Goal: Find contact information: Find contact information

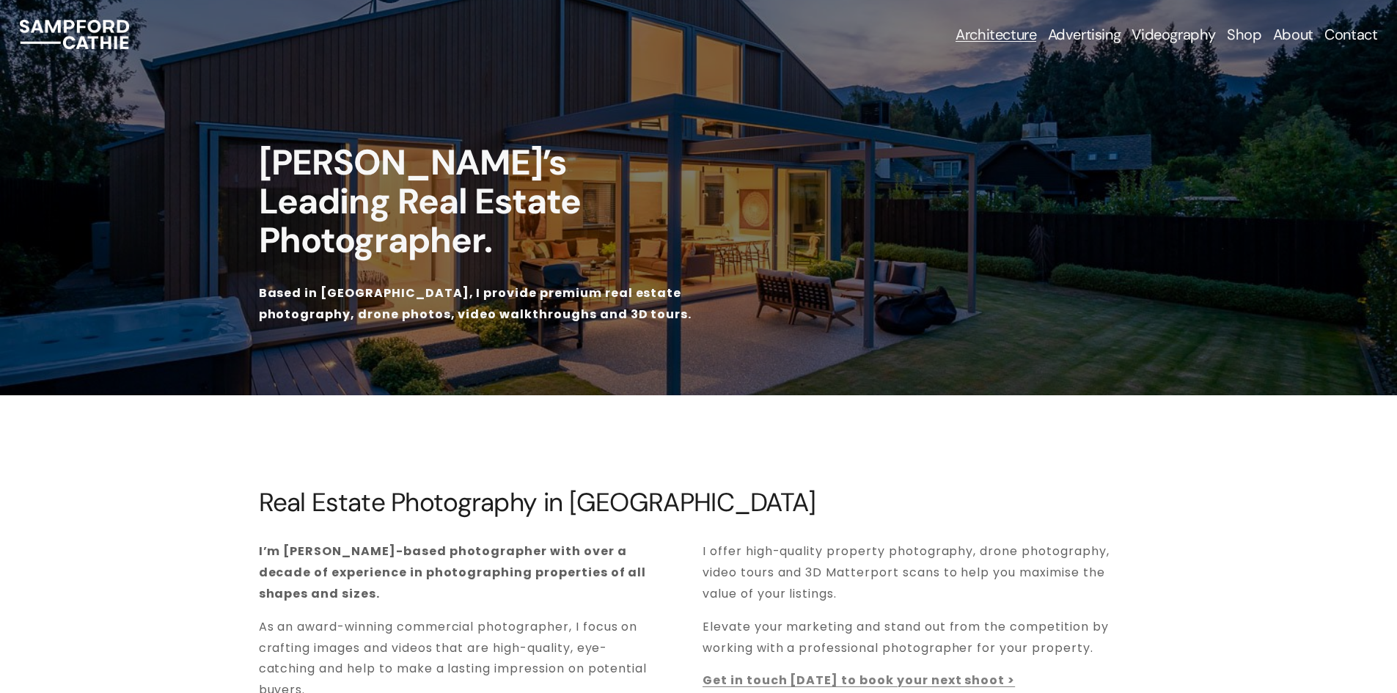
click at [1339, 34] on link "Contact" at bounding box center [1350, 34] width 53 height 21
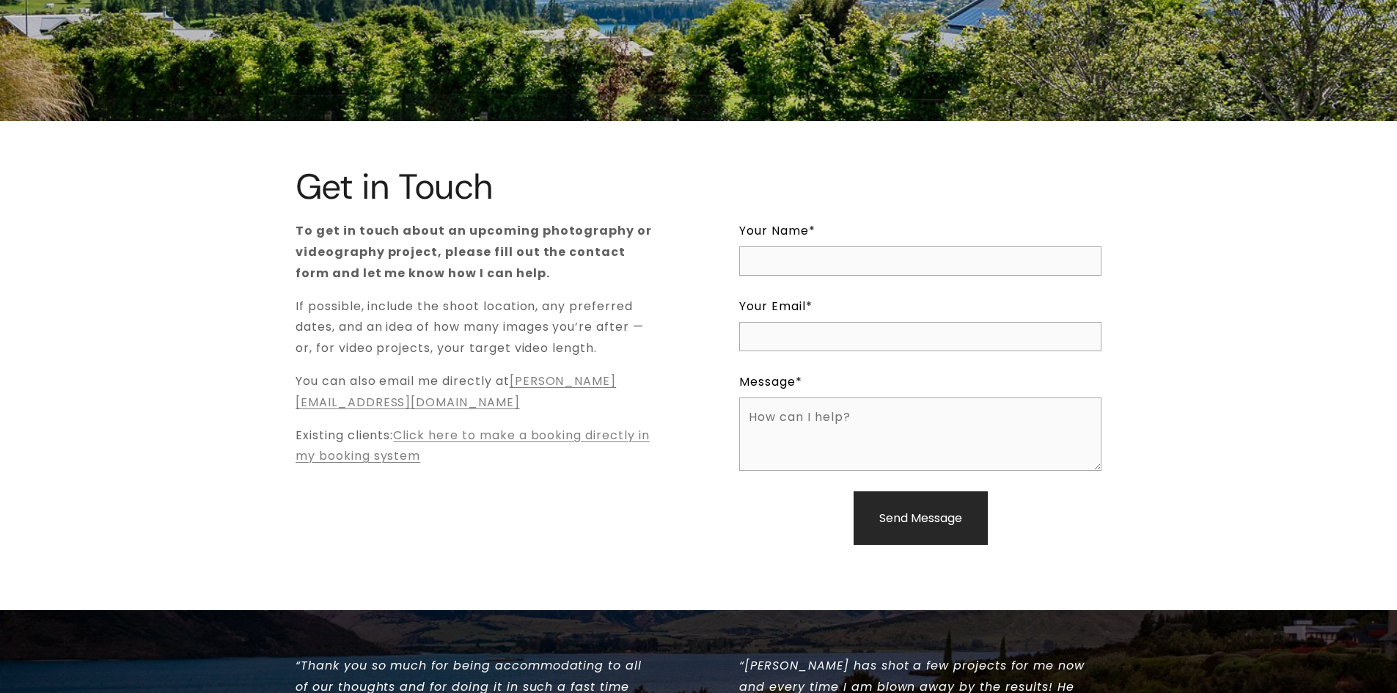
scroll to position [147, 0]
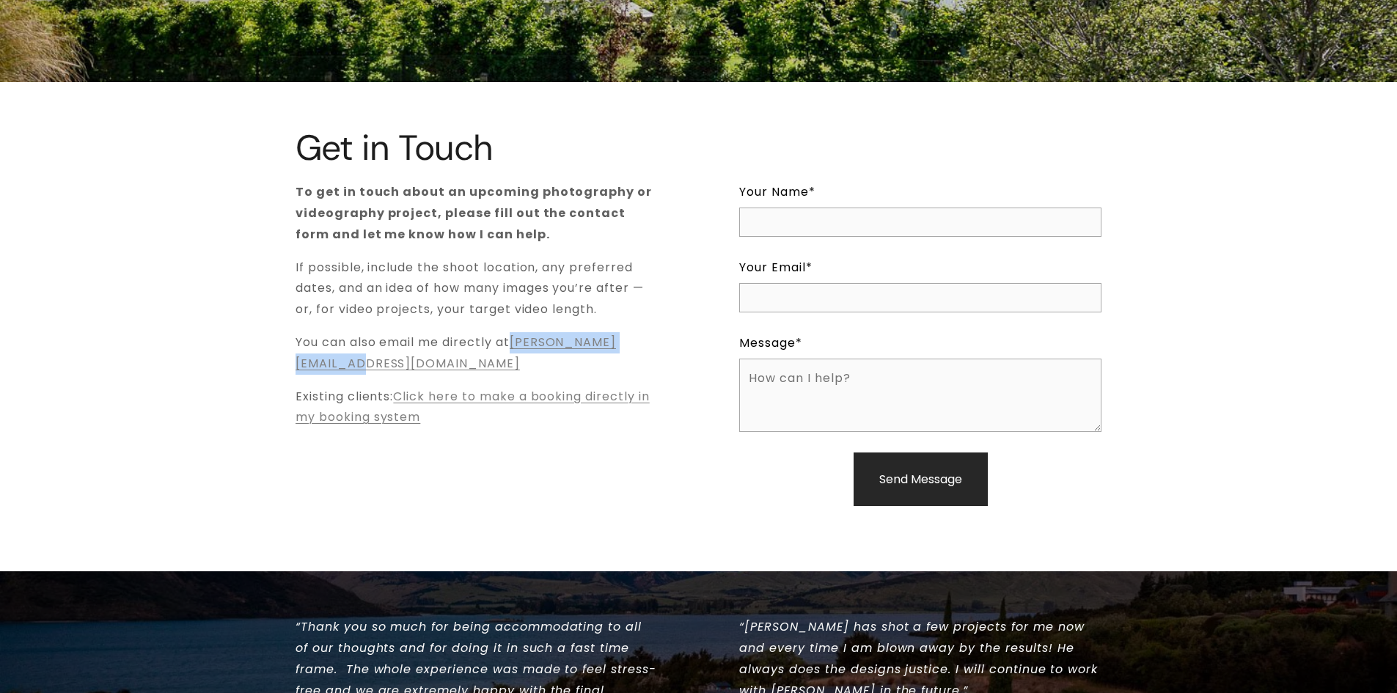
drag, startPoint x: 484, startPoint y: 364, endPoint x: 290, endPoint y: 372, distance: 194.4
click at [290, 372] on div "Get in Touch To get in touch about an upcoming photography or videography proje…" at bounding box center [698, 326] width 1397 height 397
copy link "[PERSON_NAME][EMAIL_ADDRESS][DOMAIN_NAME]"
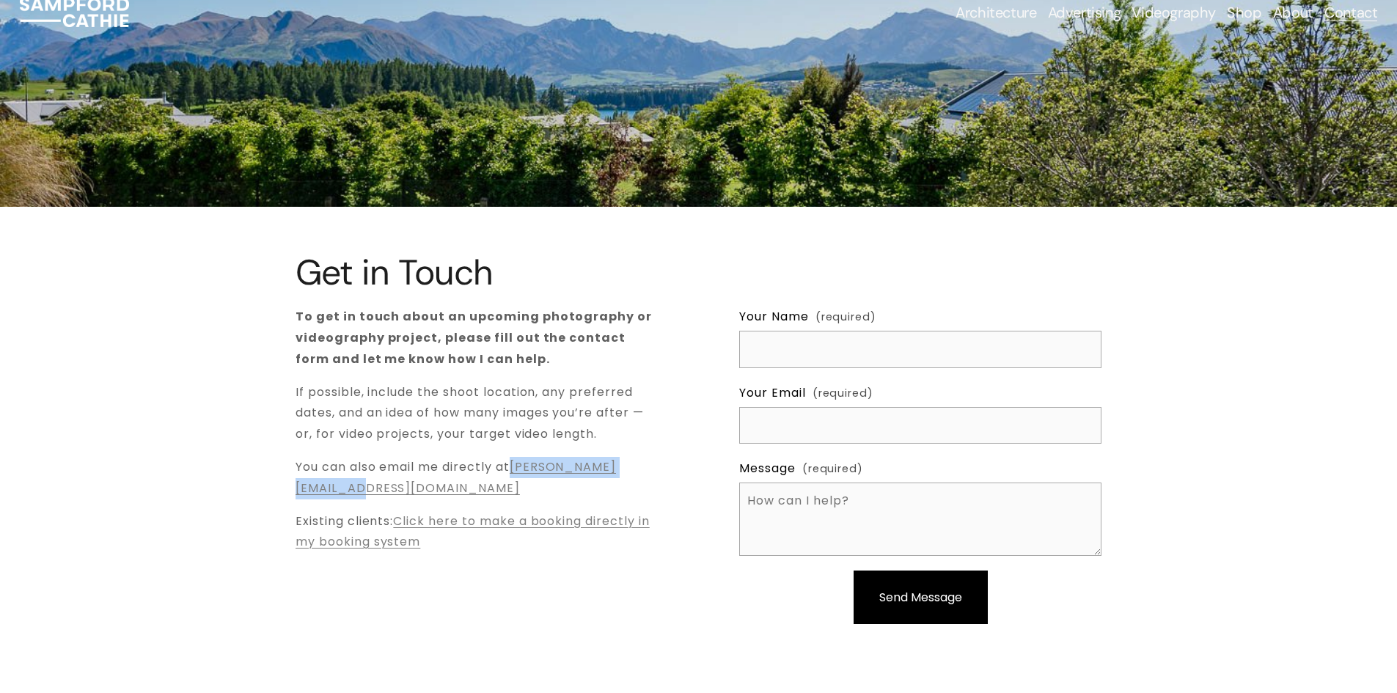
scroll to position [0, 0]
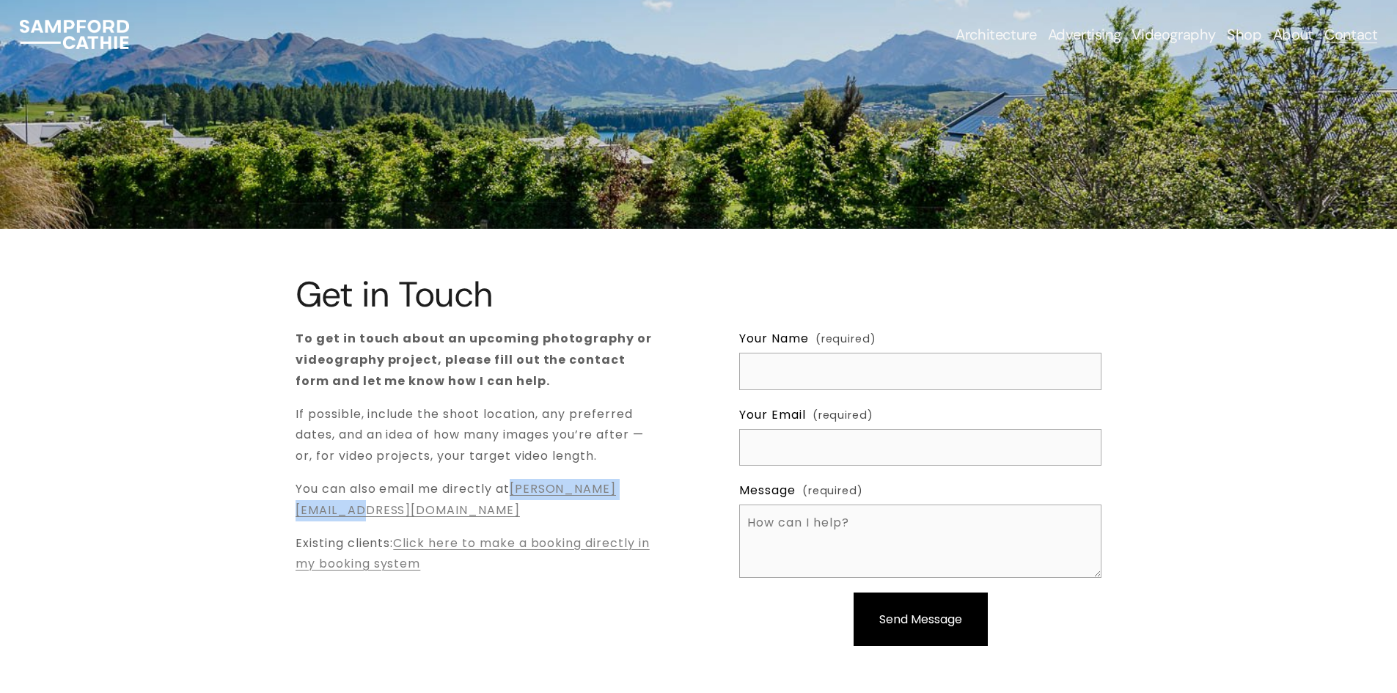
click at [101, 24] on img at bounding box center [74, 34] width 109 height 29
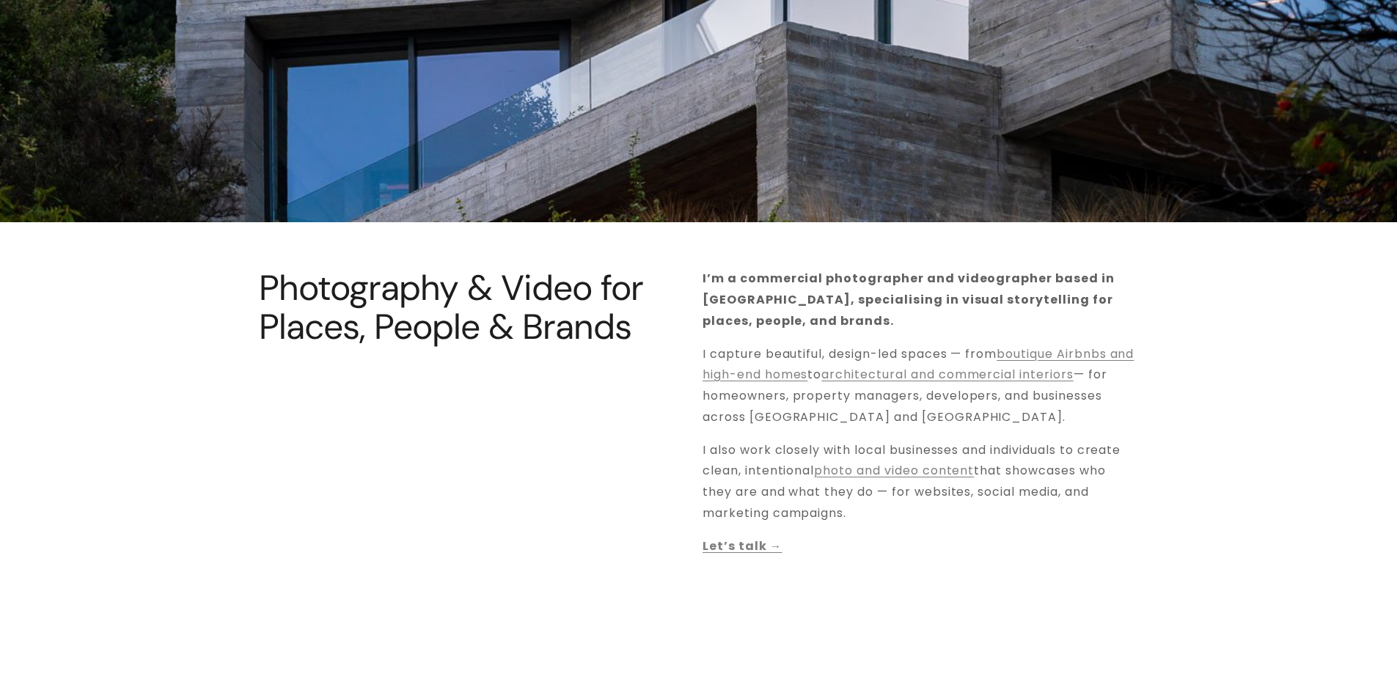
scroll to position [440, 0]
